Goal: Information Seeking & Learning: Learn about a topic

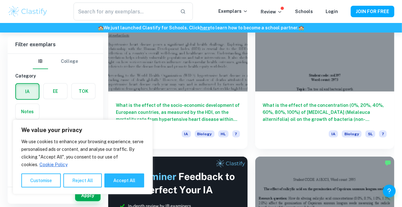
scroll to position [272, 0]
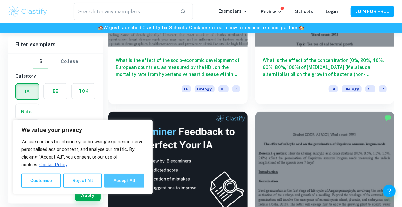
click at [108, 182] on button "Accept All" at bounding box center [124, 180] width 40 height 14
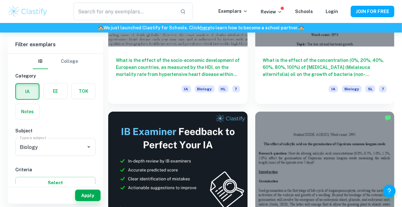
checkbox input "true"
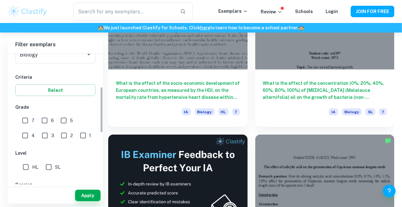
scroll to position [92, 0]
click at [21, 118] on input "7" at bounding box center [25, 120] width 13 height 13
checkbox input "true"
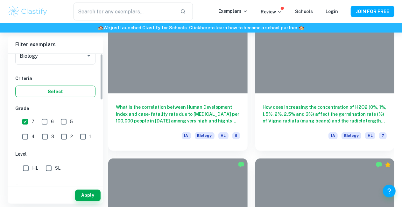
scroll to position [0, 0]
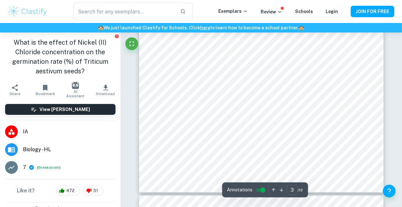
scroll to position [969, 0]
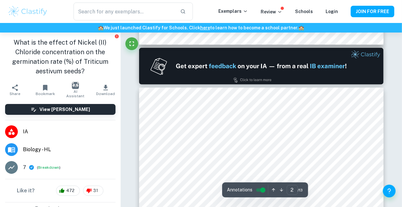
type input "1"
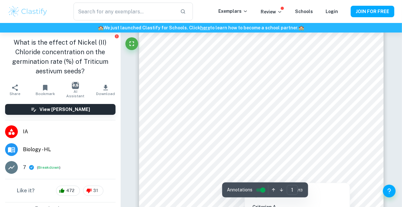
scroll to position [20, 0]
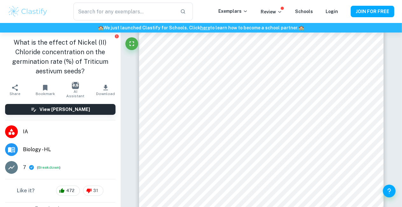
click at [68, 99] on div "View Mark Scheme" at bounding box center [60, 109] width 121 height 21
click at [72, 91] on span "AI Assistant" at bounding box center [75, 93] width 23 height 9
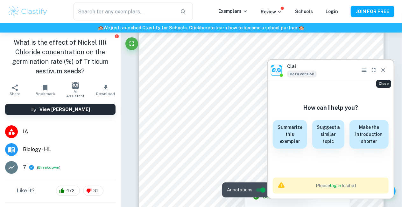
click at [385, 69] on icon "Close" at bounding box center [383, 70] width 4 height 4
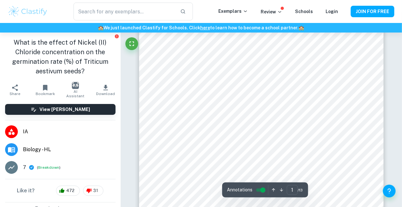
scroll to position [0, 0]
